Goal: Information Seeking & Learning: Learn about a topic

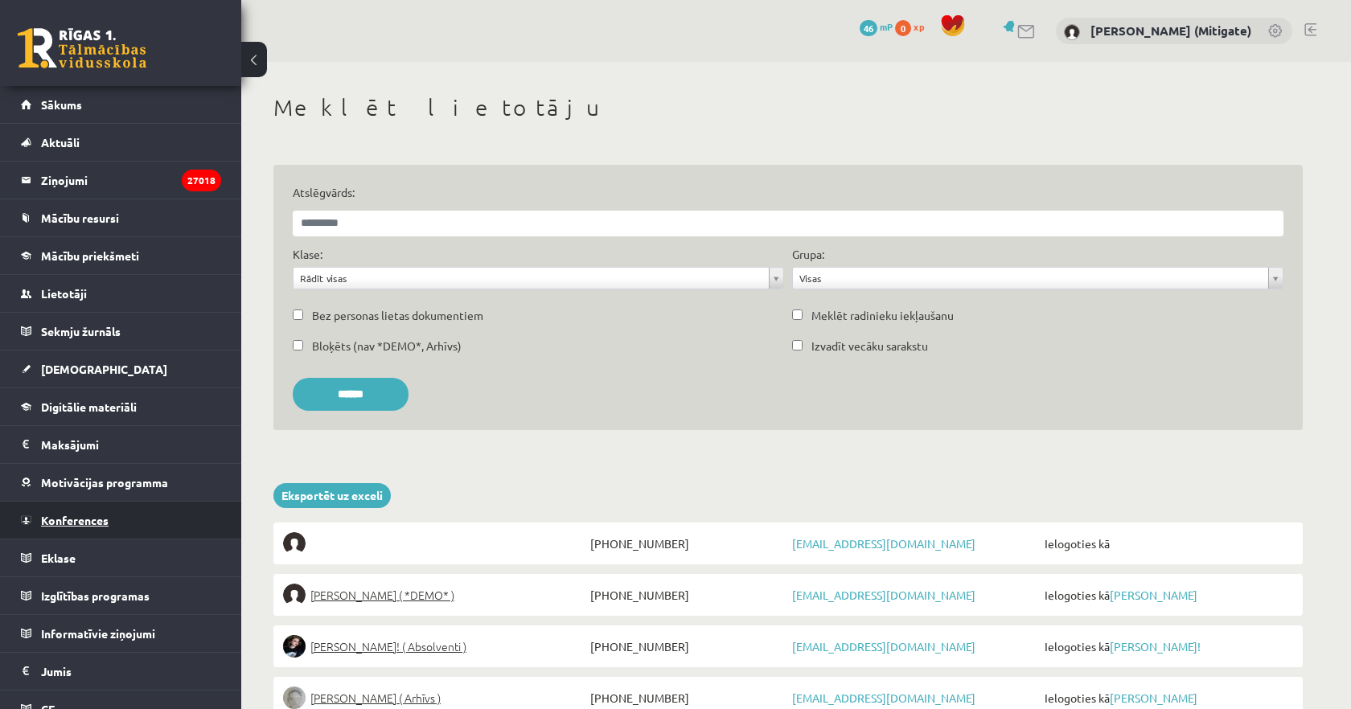
click at [103, 528] on link "Konferences" at bounding box center [121, 520] width 200 height 37
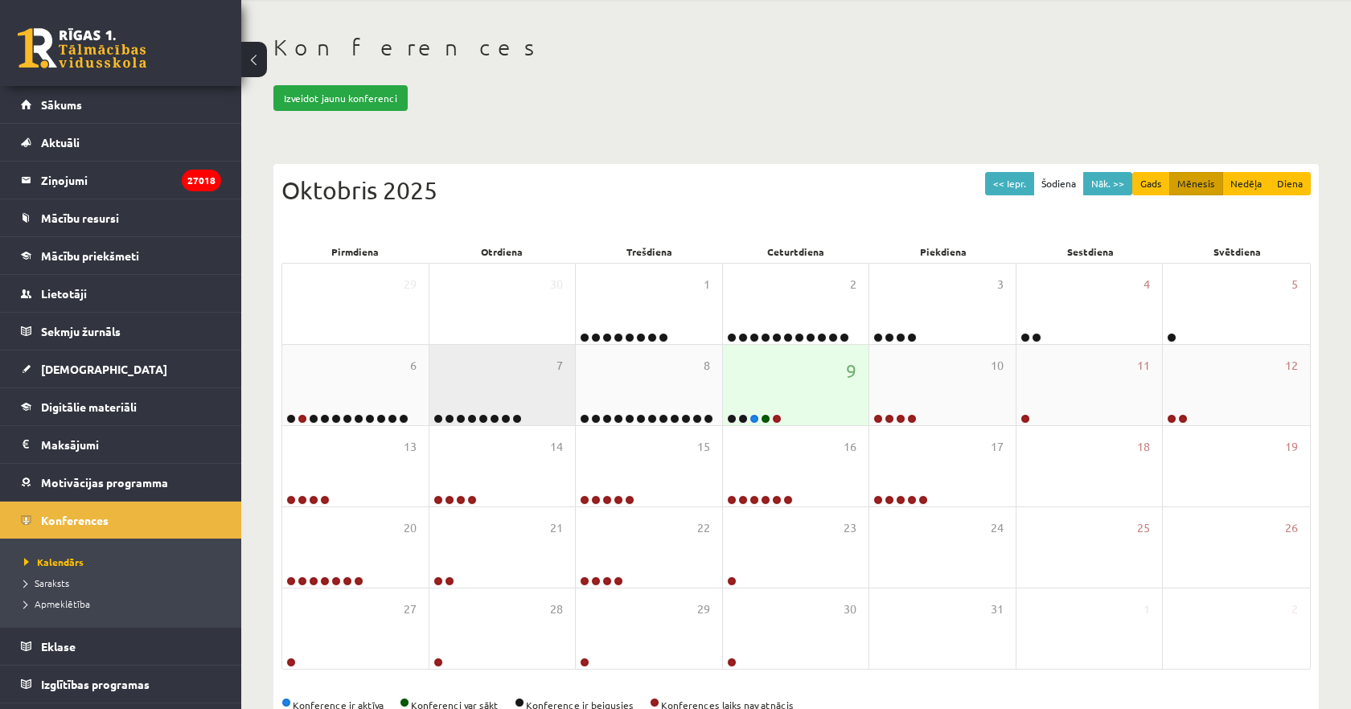
scroll to position [84, 0]
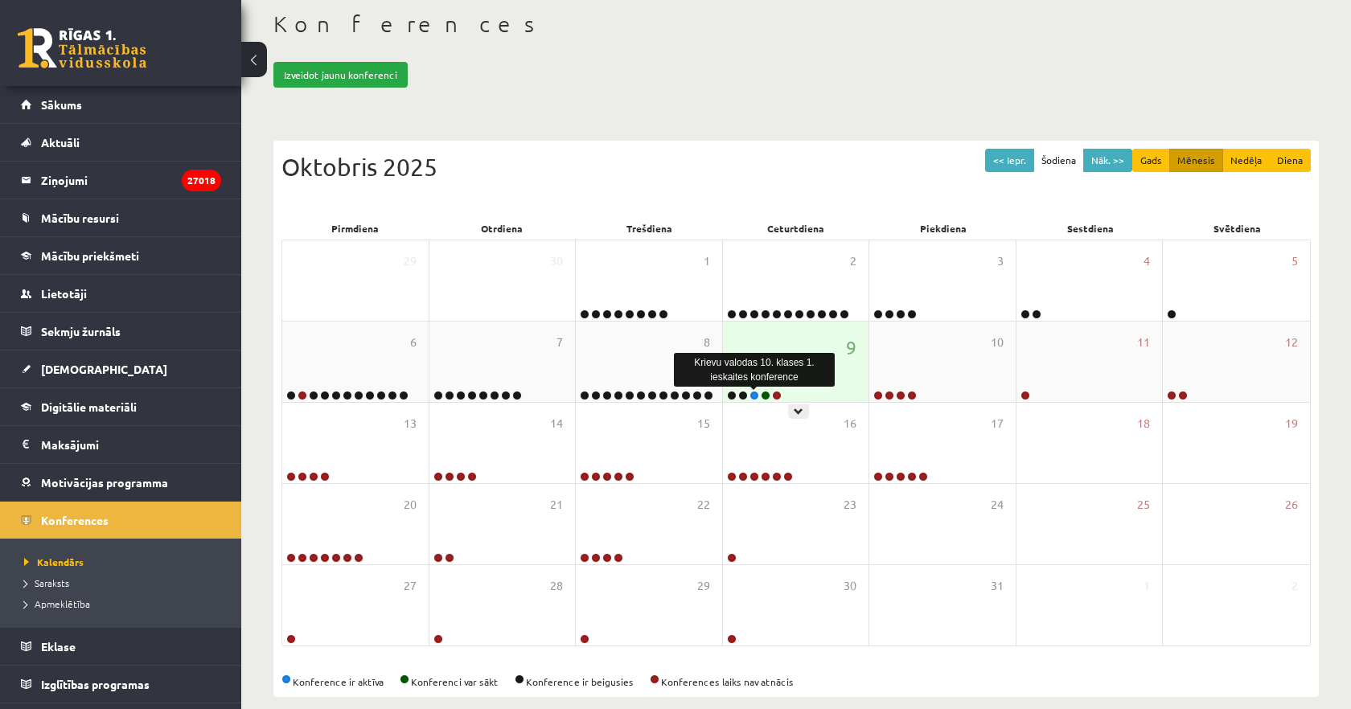
click at [754, 397] on link at bounding box center [755, 396] width 10 height 10
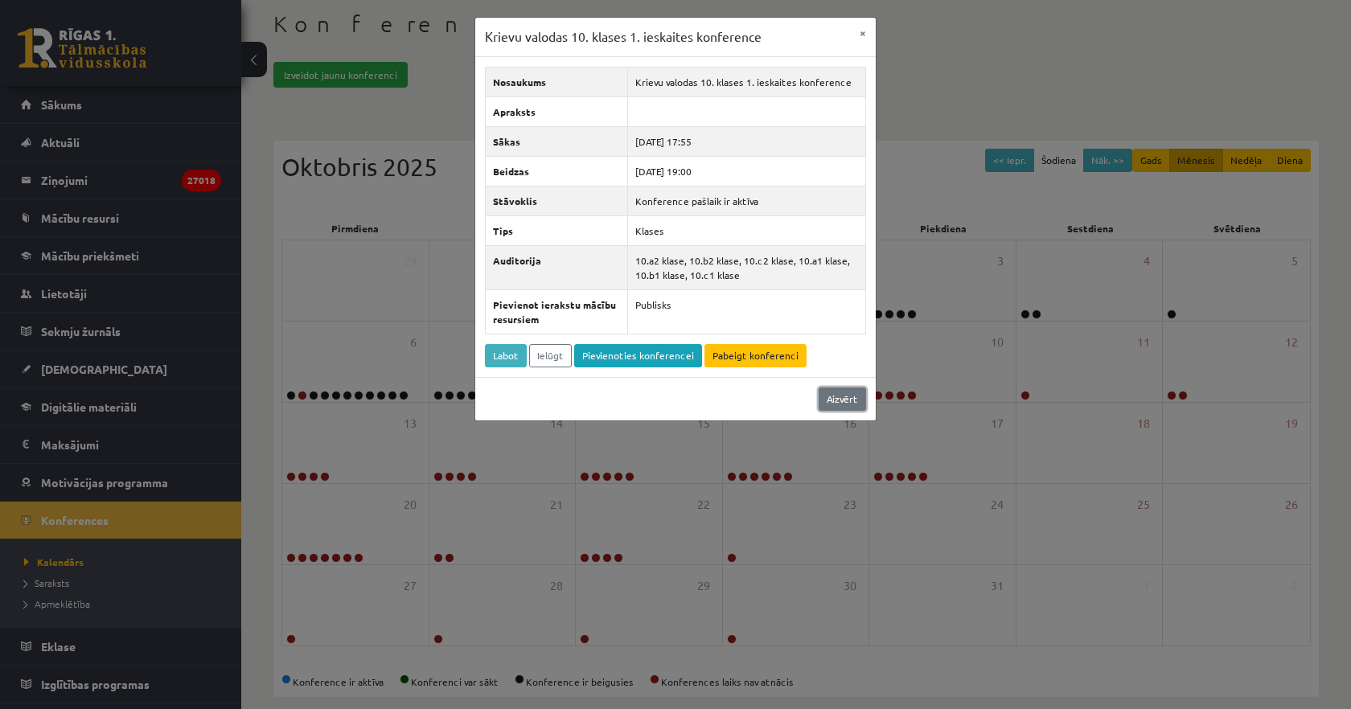
click at [849, 402] on link "Aizvērt" at bounding box center [842, 399] width 47 height 23
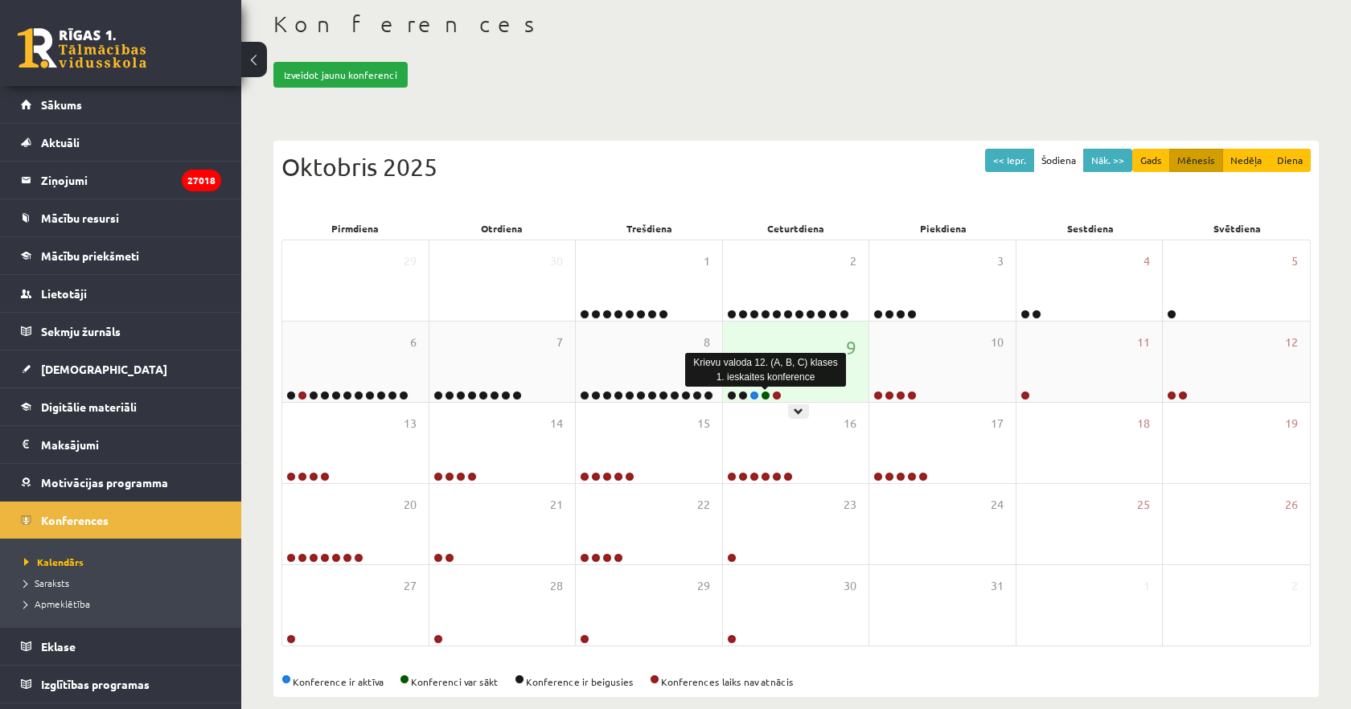
click at [768, 398] on link at bounding box center [766, 396] width 10 height 10
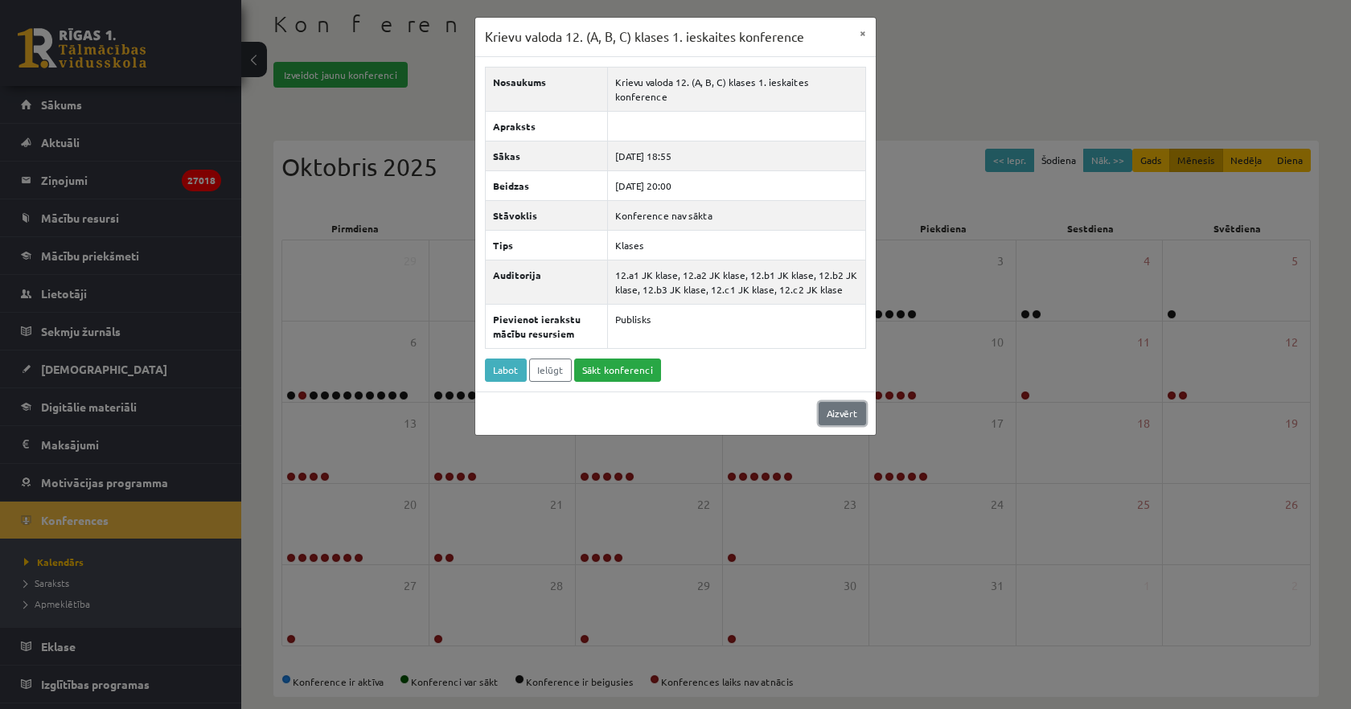
click at [854, 402] on link "Aizvērt" at bounding box center [842, 413] width 47 height 23
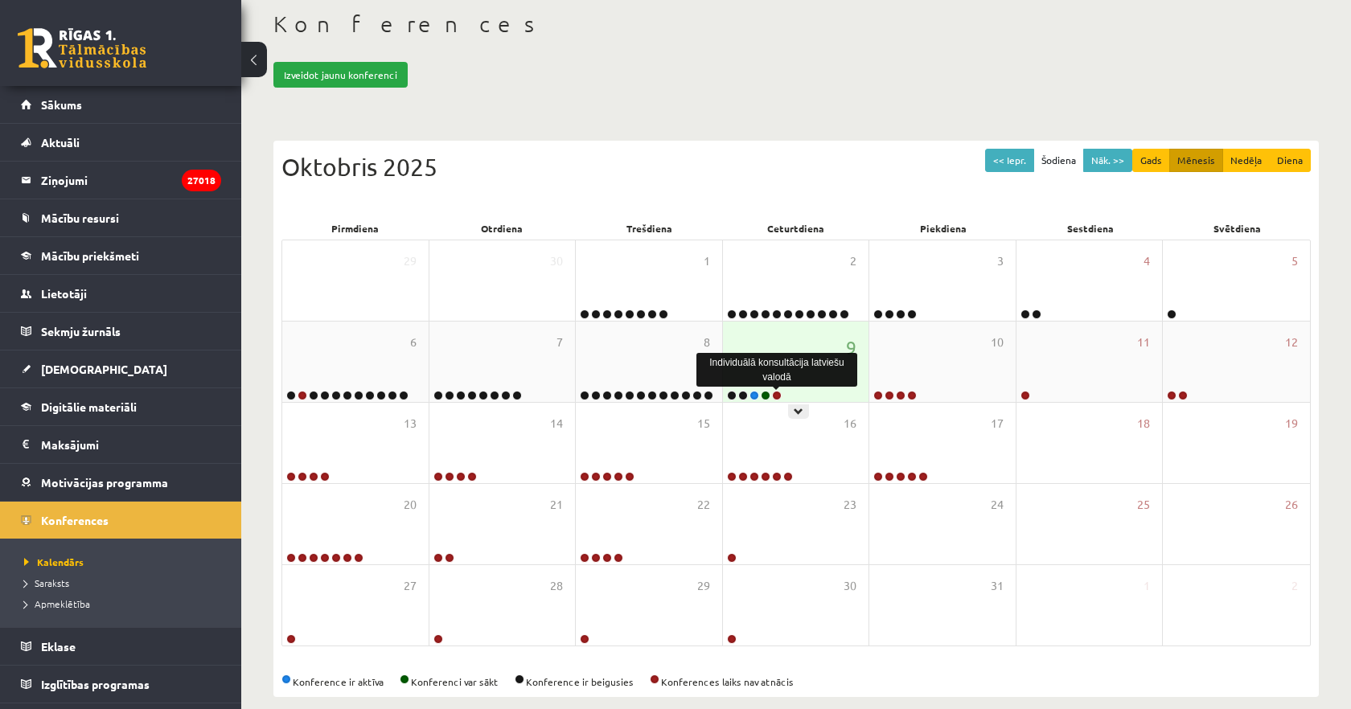
click at [777, 394] on link at bounding box center [777, 396] width 10 height 10
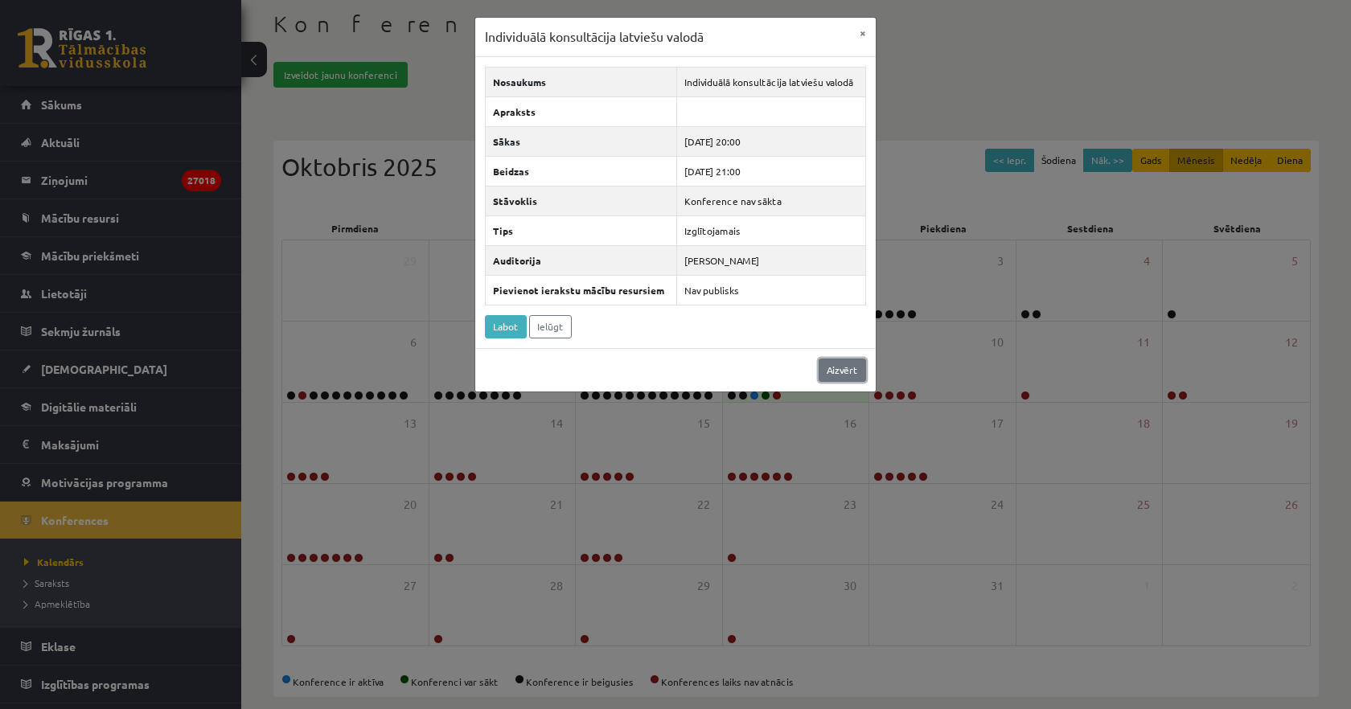
click at [861, 367] on link "Aizvērt" at bounding box center [842, 370] width 47 height 23
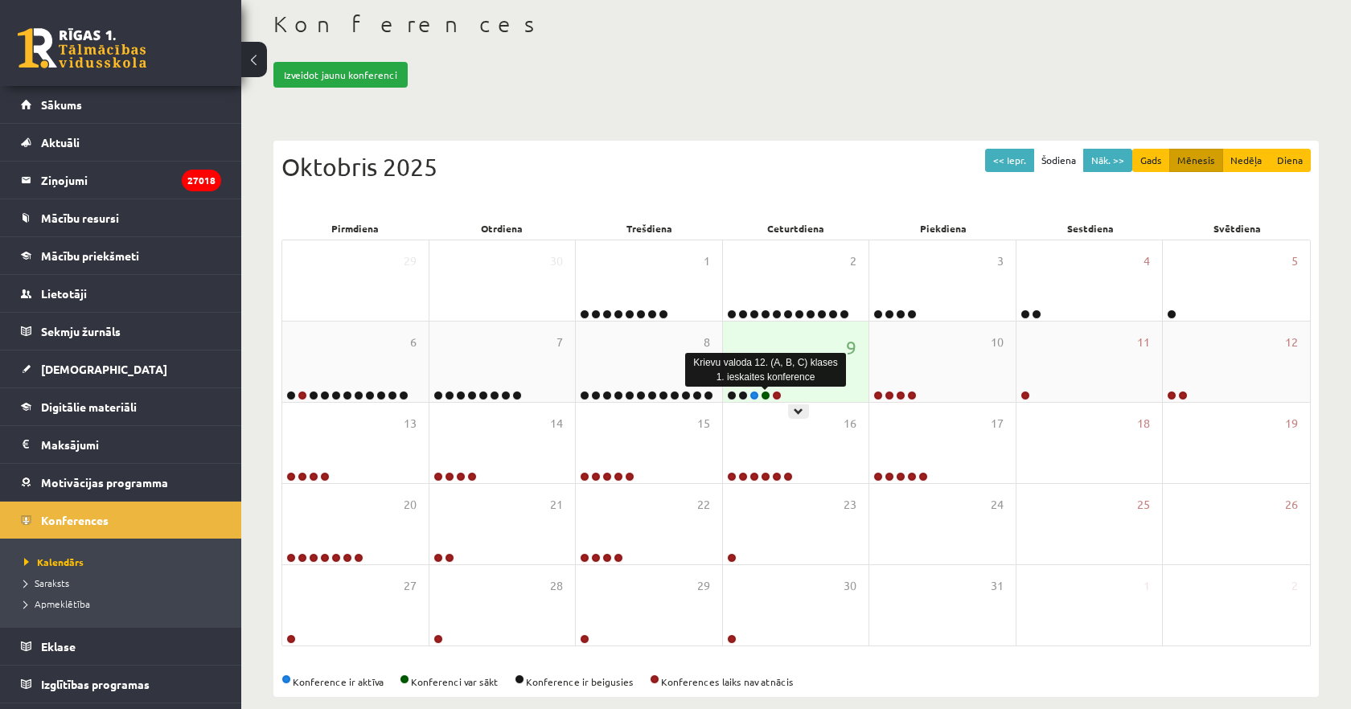
click at [766, 393] on link at bounding box center [766, 396] width 10 height 10
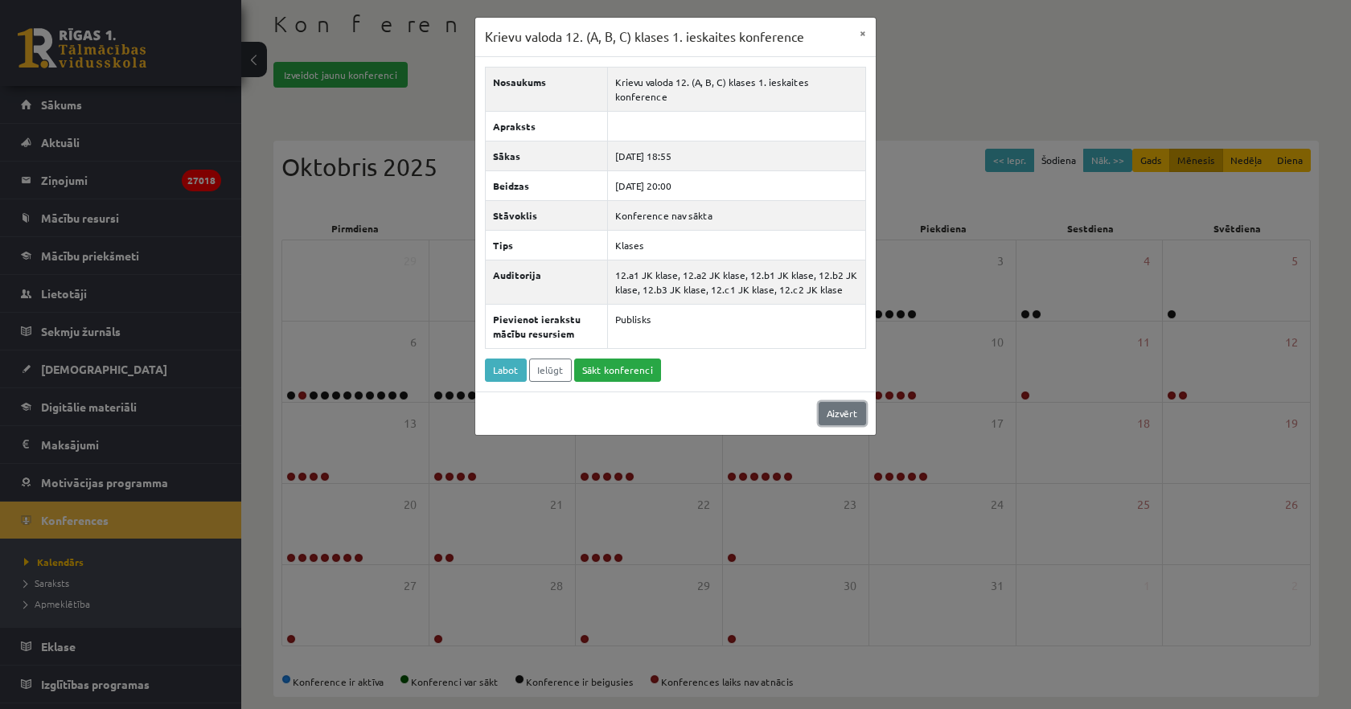
click at [858, 402] on link "Aizvērt" at bounding box center [842, 413] width 47 height 23
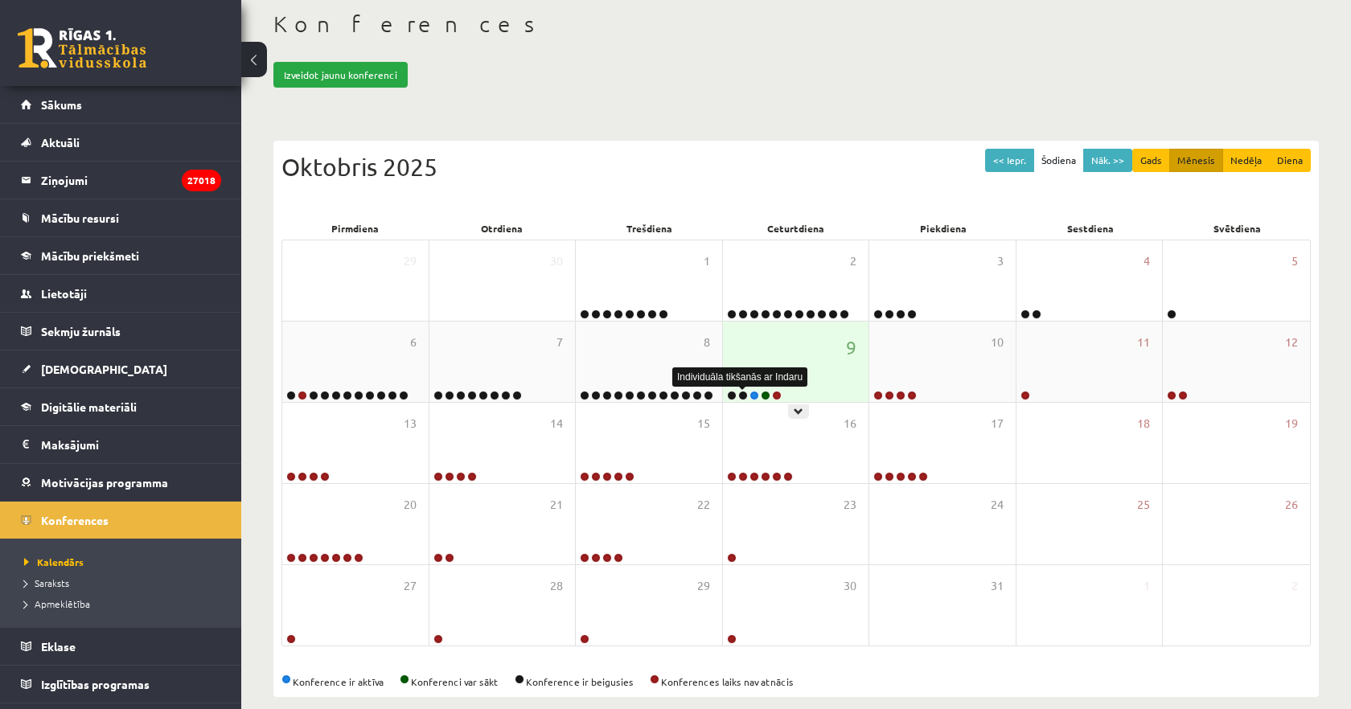
click at [743, 396] on link at bounding box center [743, 396] width 10 height 10
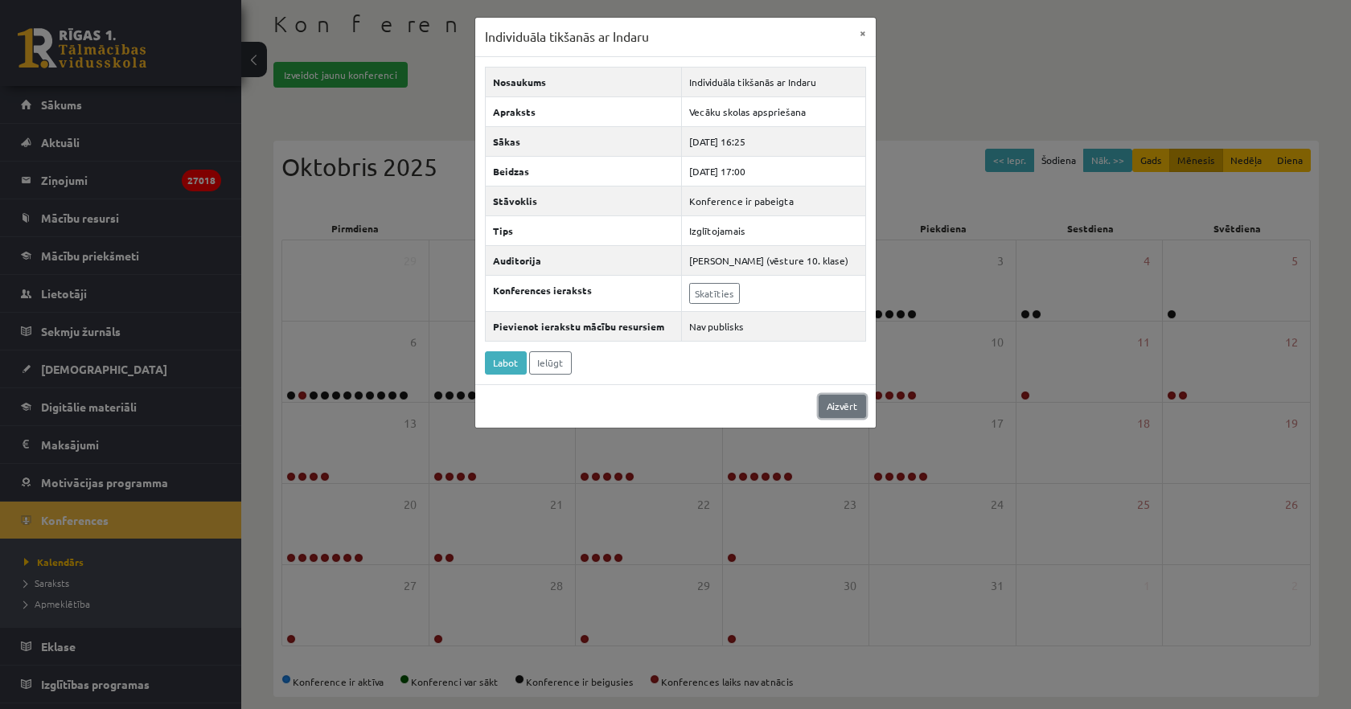
click at [843, 401] on link "Aizvērt" at bounding box center [842, 406] width 47 height 23
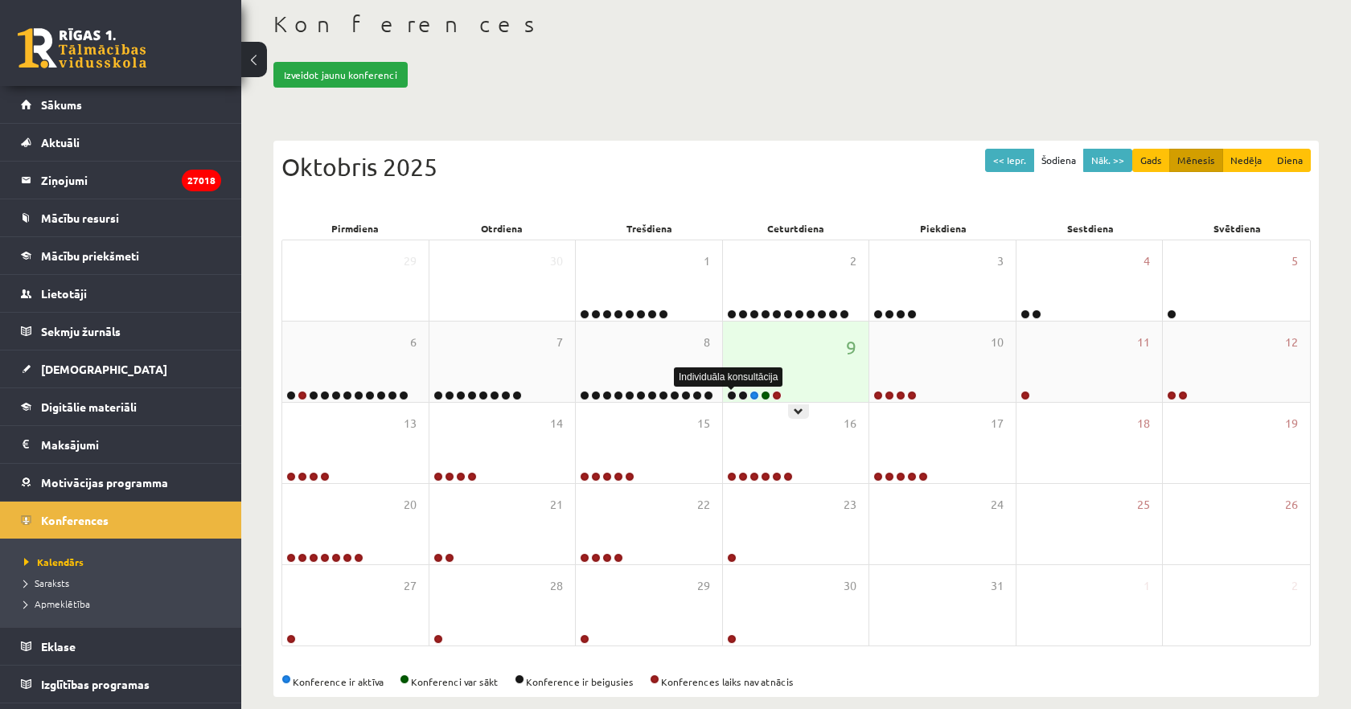
click at [733, 392] on link at bounding box center [732, 396] width 10 height 10
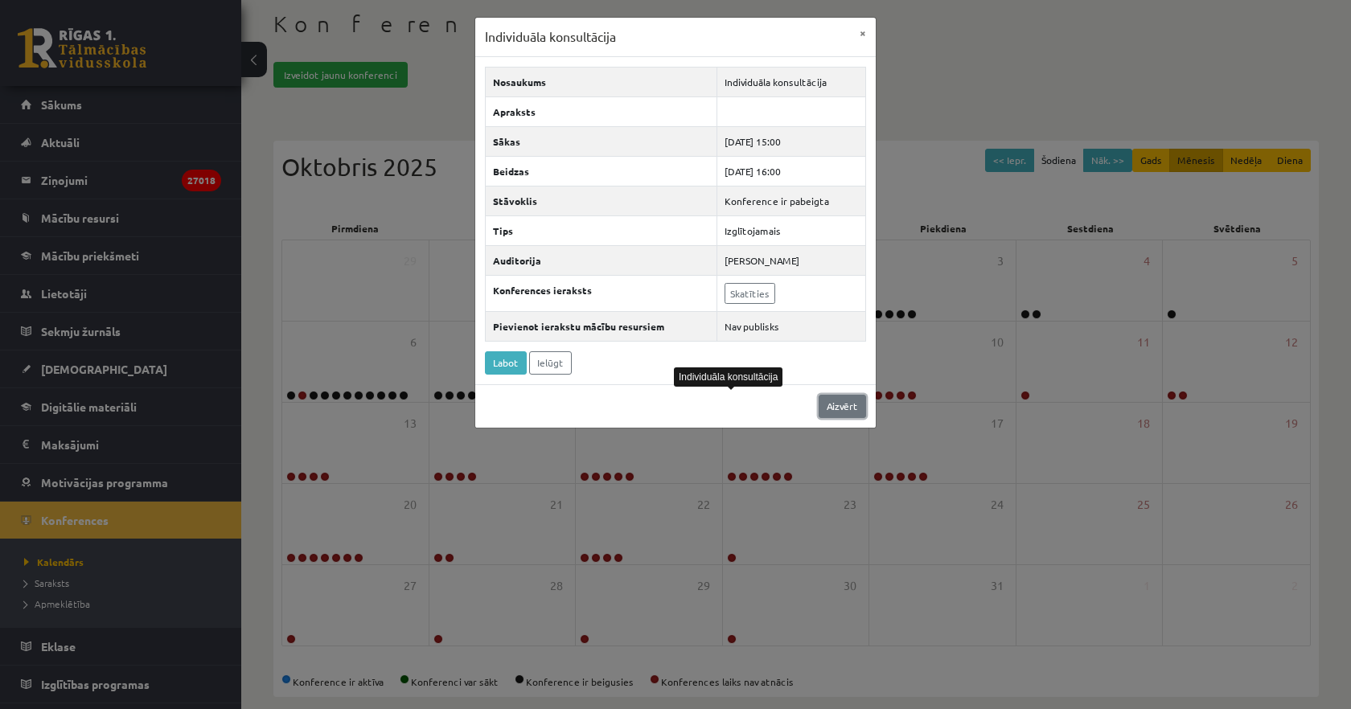
click at [845, 400] on link "Aizvērt" at bounding box center [842, 406] width 47 height 23
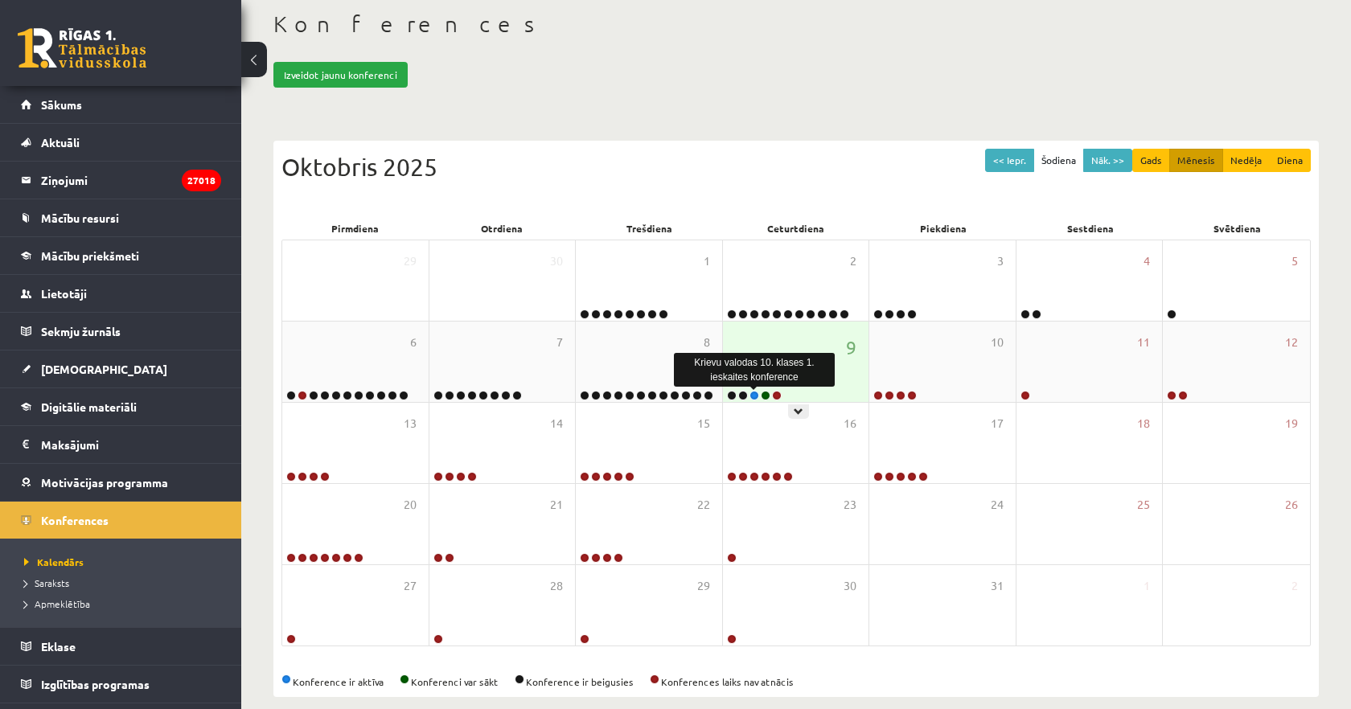
click at [754, 395] on link at bounding box center [755, 396] width 10 height 10
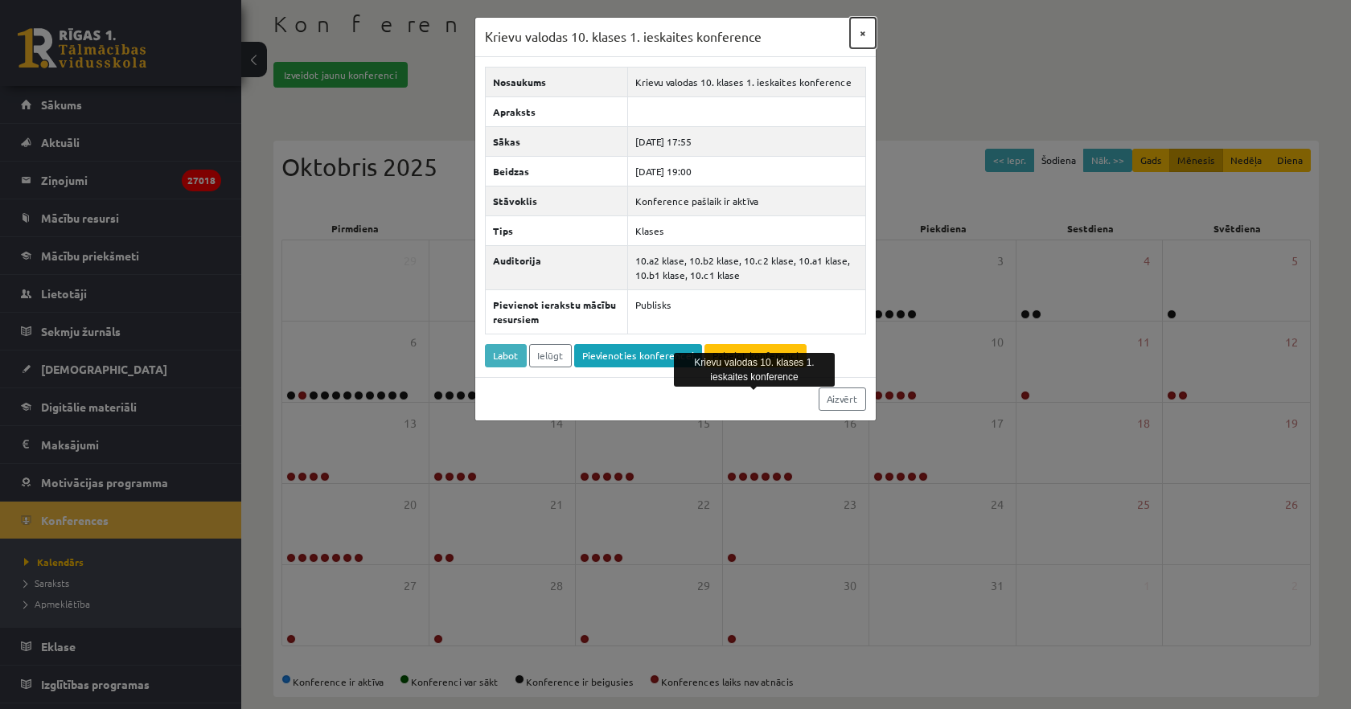
click at [863, 30] on button "×" at bounding box center [863, 33] width 26 height 31
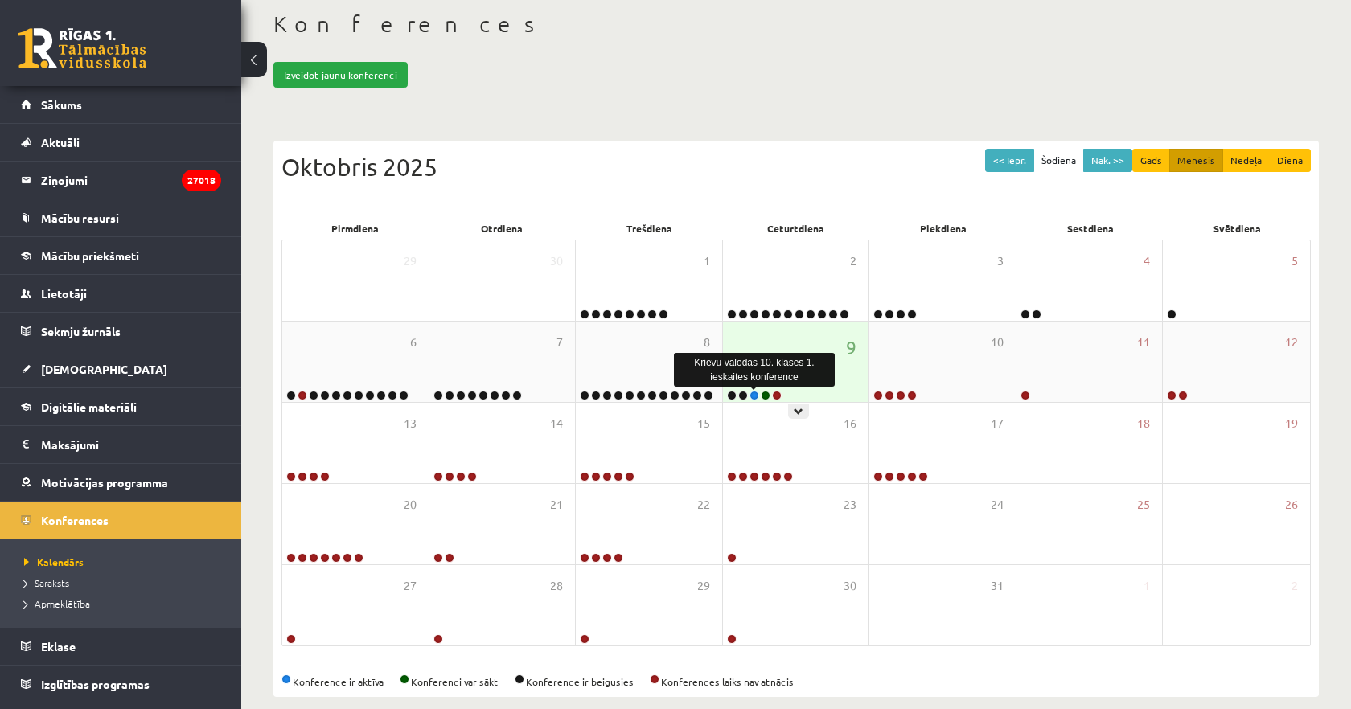
click at [756, 397] on link at bounding box center [755, 396] width 10 height 10
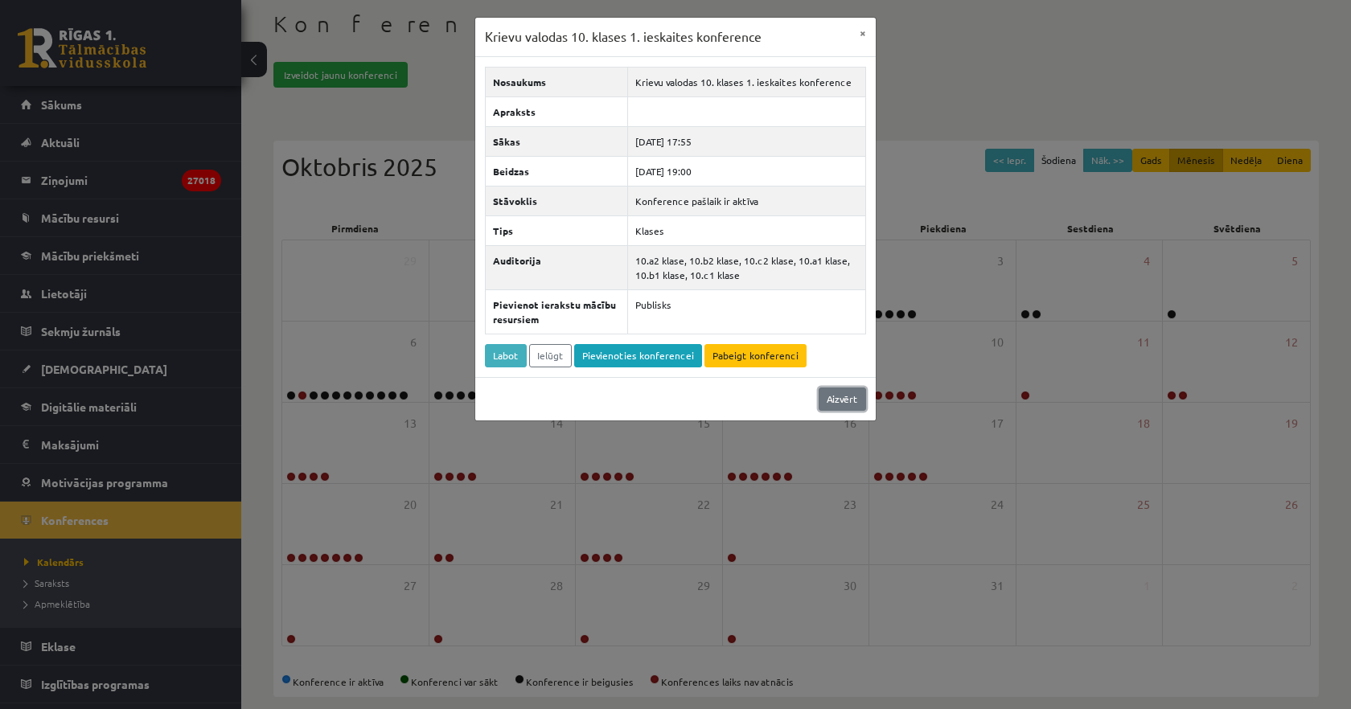
click at [849, 397] on link "Aizvērt" at bounding box center [842, 399] width 47 height 23
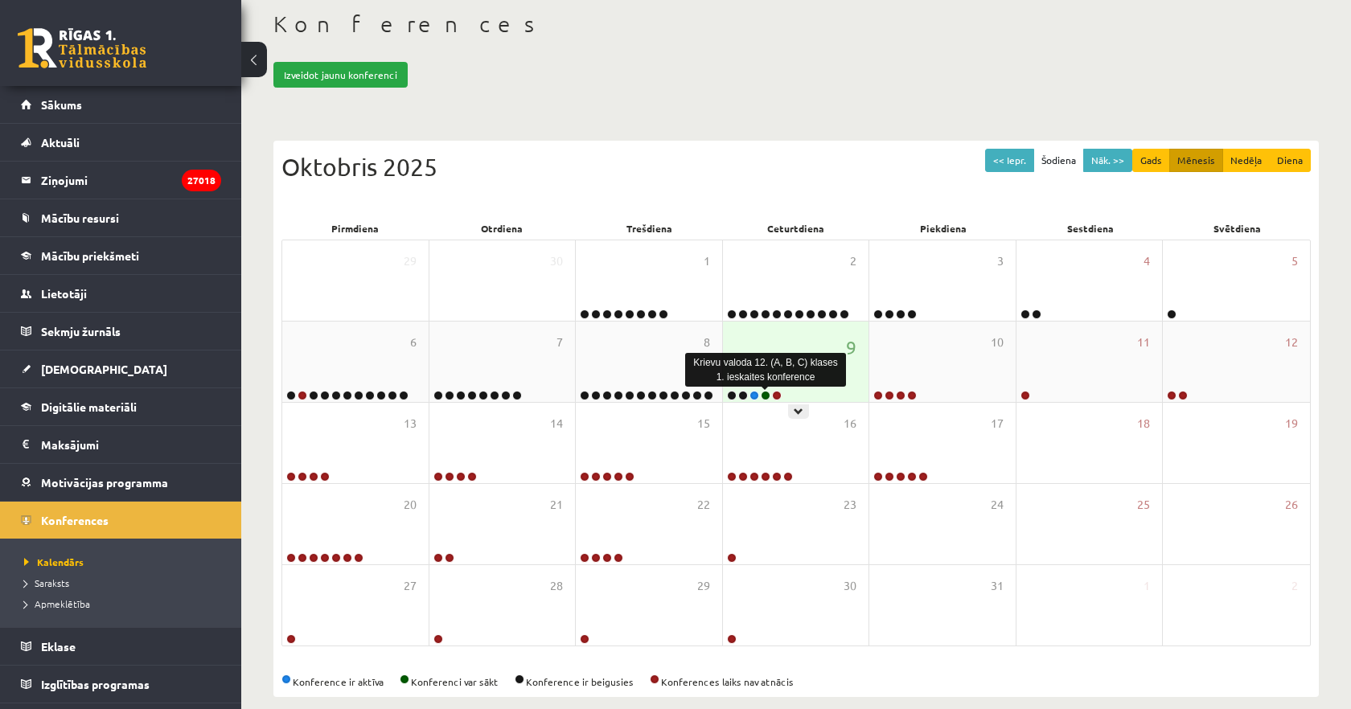
click at [767, 395] on link at bounding box center [766, 396] width 10 height 10
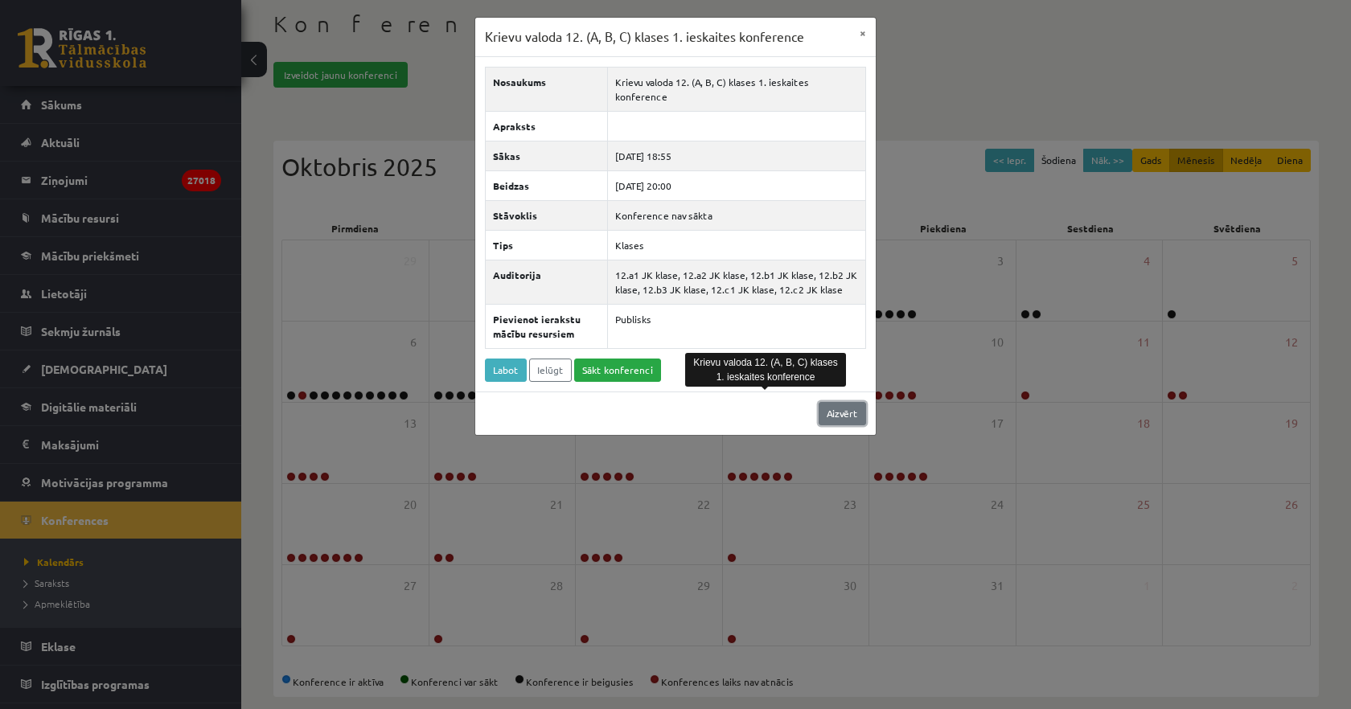
click at [841, 402] on link "Aizvērt" at bounding box center [842, 413] width 47 height 23
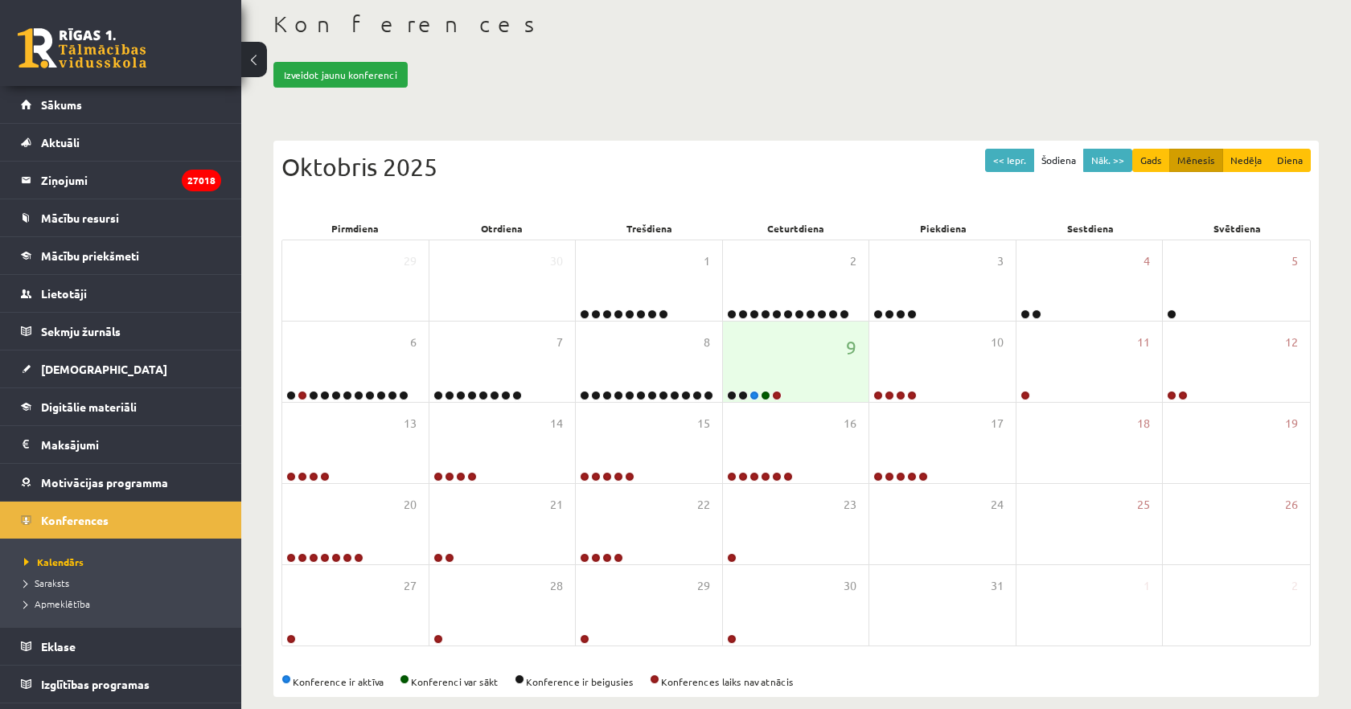
click at [574, 123] on div "Konferences Izveidot jaunu konferenci << Iepr. Šodiena Nāk. >> Gads Mēnesis Ned…" at bounding box center [796, 353] width 1110 height 751
